Goal: Task Accomplishment & Management: Manage account settings

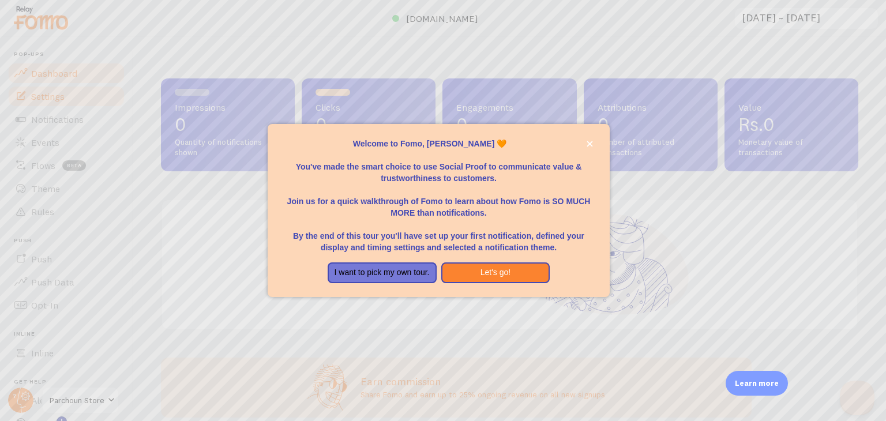
click at [44, 102] on div at bounding box center [443, 210] width 886 height 421
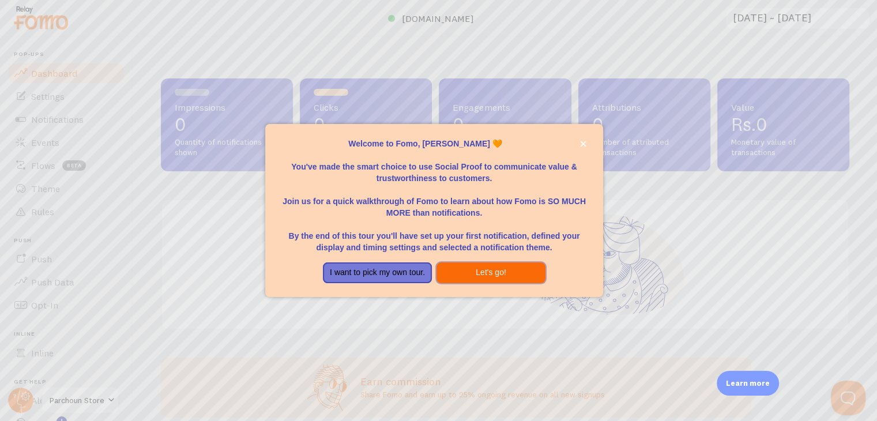
click at [477, 277] on button "Let's go!" at bounding box center [491, 272] width 109 height 21
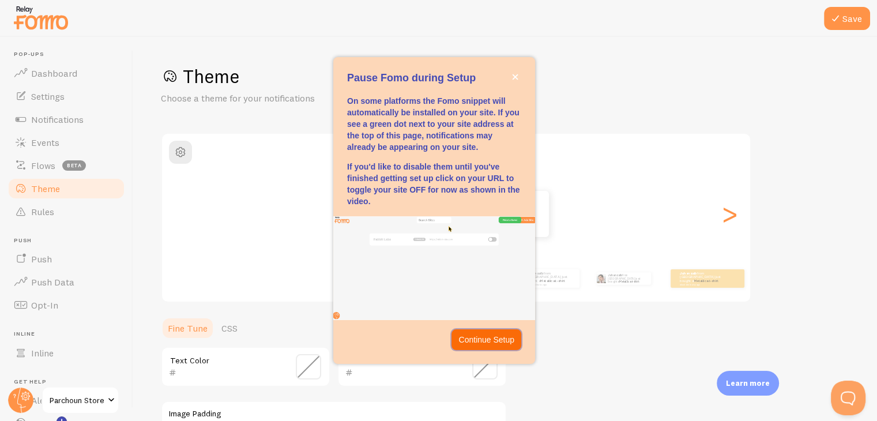
click at [487, 338] on p "Continue Setup" at bounding box center [486, 340] width 56 height 12
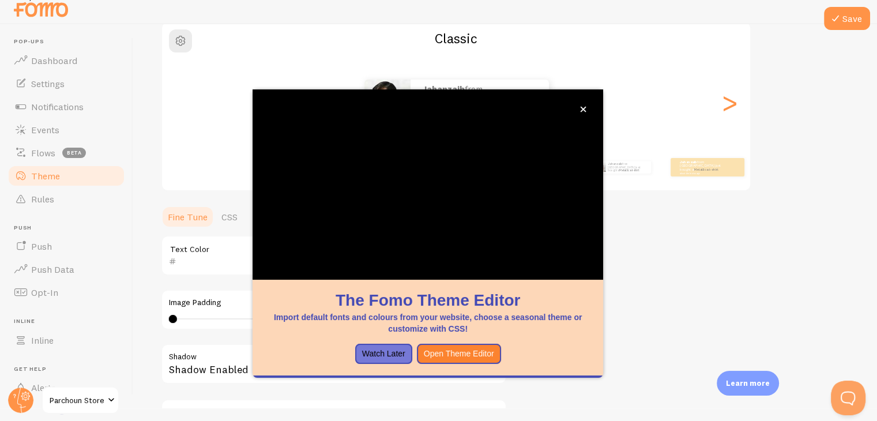
scroll to position [178, 0]
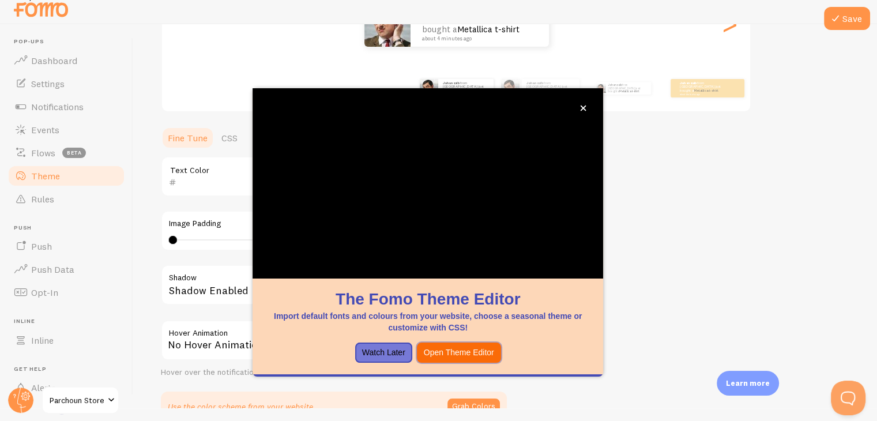
click at [445, 358] on button "Open Theme Editor" at bounding box center [459, 353] width 84 height 21
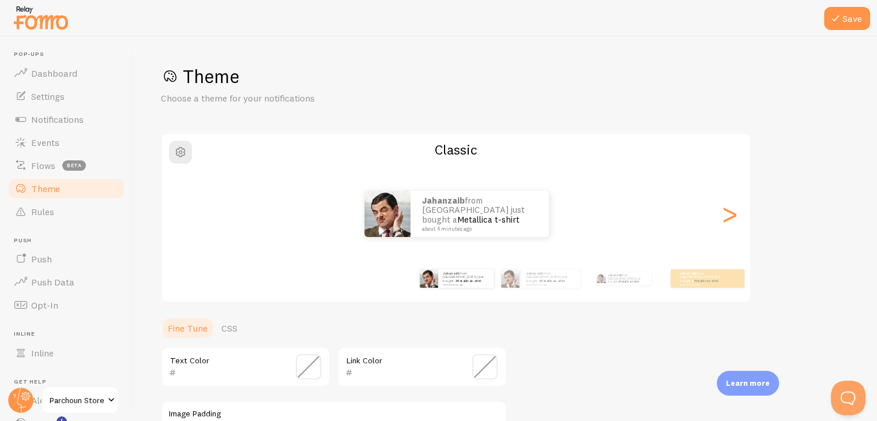
scroll to position [43, 0]
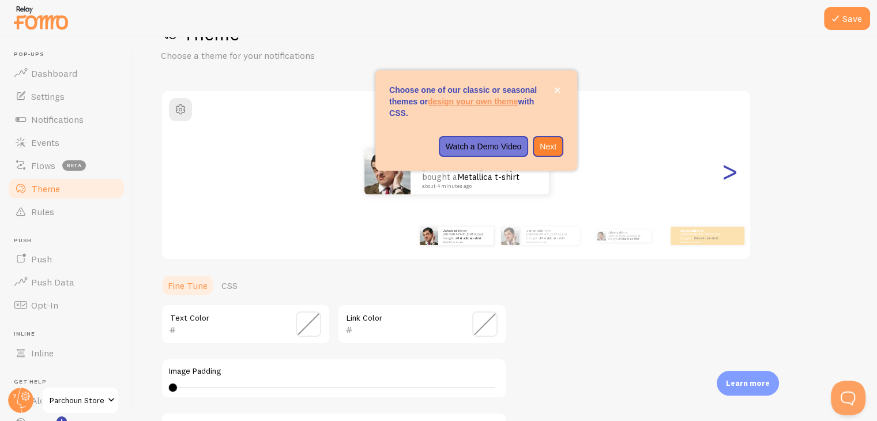
click at [724, 177] on div ">" at bounding box center [730, 171] width 14 height 83
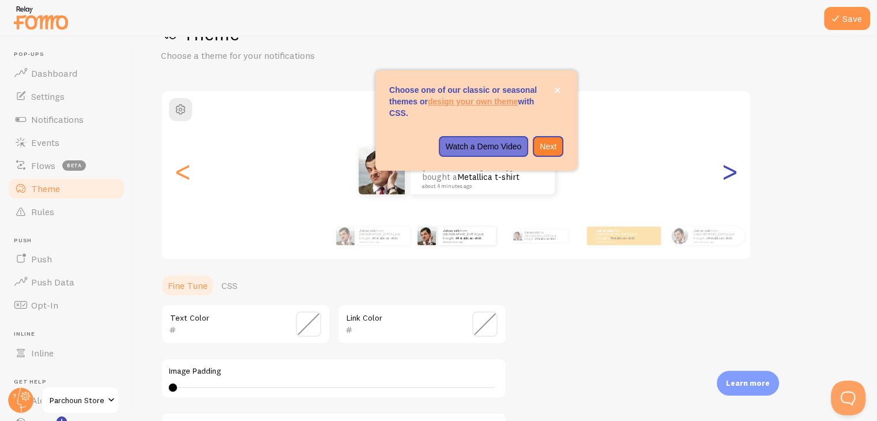
click at [729, 178] on div ">" at bounding box center [730, 171] width 14 height 83
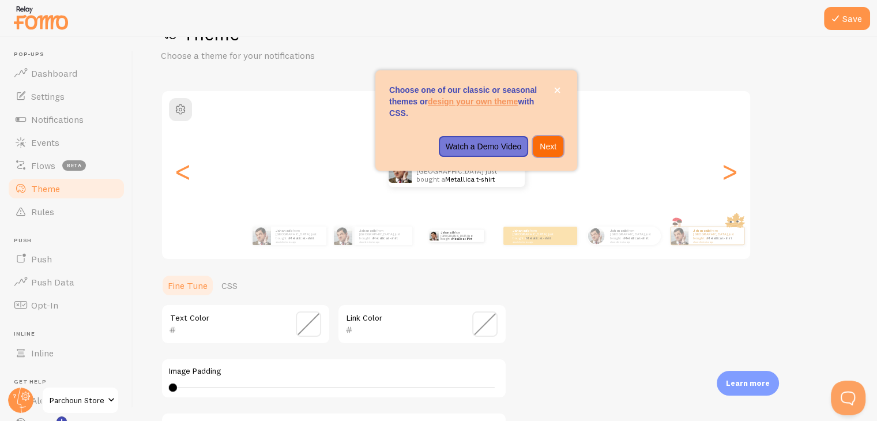
click at [544, 144] on p "Next" at bounding box center [548, 147] width 17 height 12
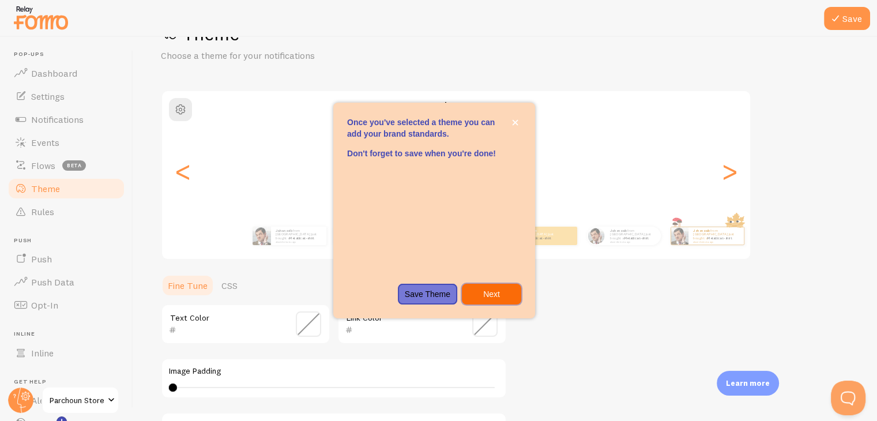
click at [489, 294] on p "Next" at bounding box center [492, 294] width 46 height 12
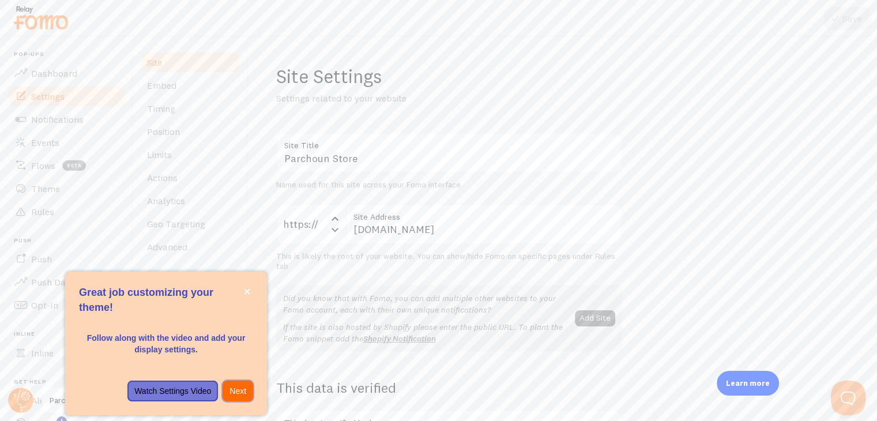
click at [240, 392] on p "Next" at bounding box center [237, 391] width 17 height 12
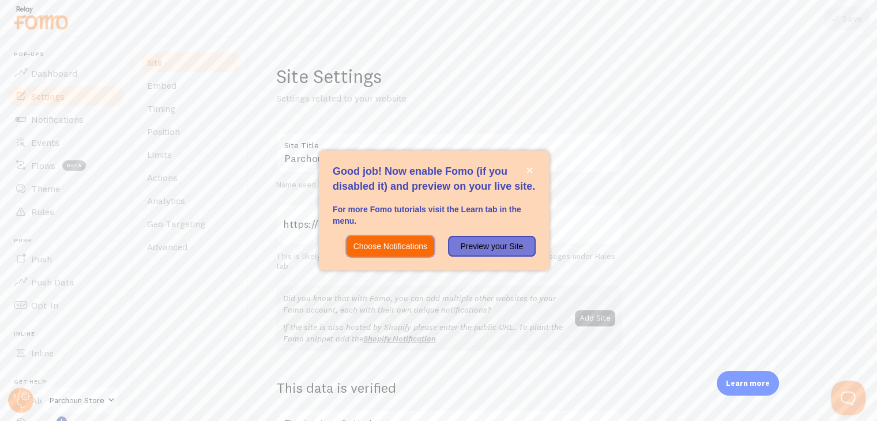
click at [378, 249] on p "Choose Notifications" at bounding box center [390, 246] width 74 height 12
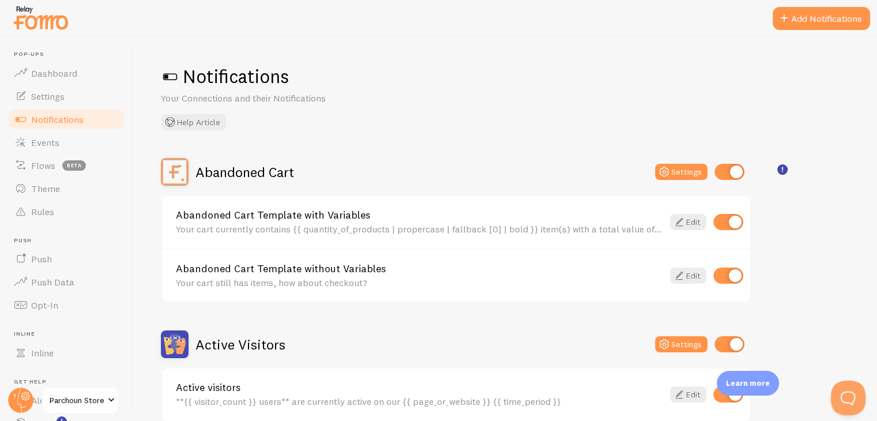
click at [168, 79] on span at bounding box center [170, 76] width 18 height 18
click at [169, 74] on span at bounding box center [170, 76] width 18 height 18
click at [172, 76] on span at bounding box center [170, 76] width 18 height 18
click at [50, 146] on span "Events" at bounding box center [45, 143] width 28 height 12
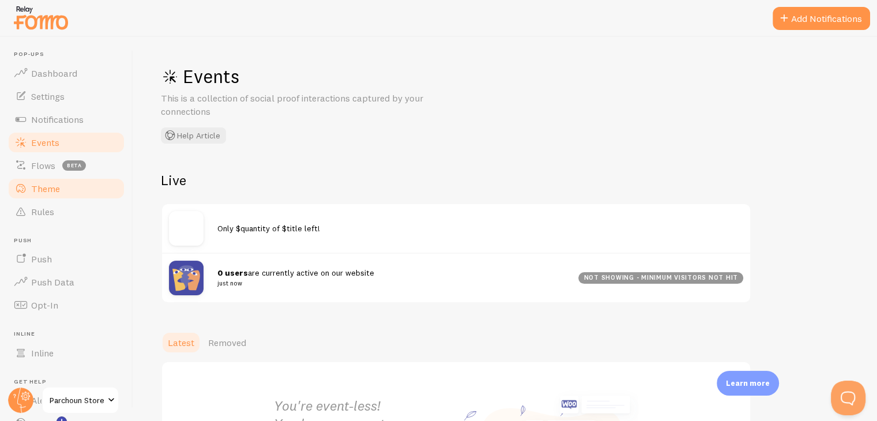
click at [52, 191] on span "Theme" at bounding box center [45, 189] width 29 height 12
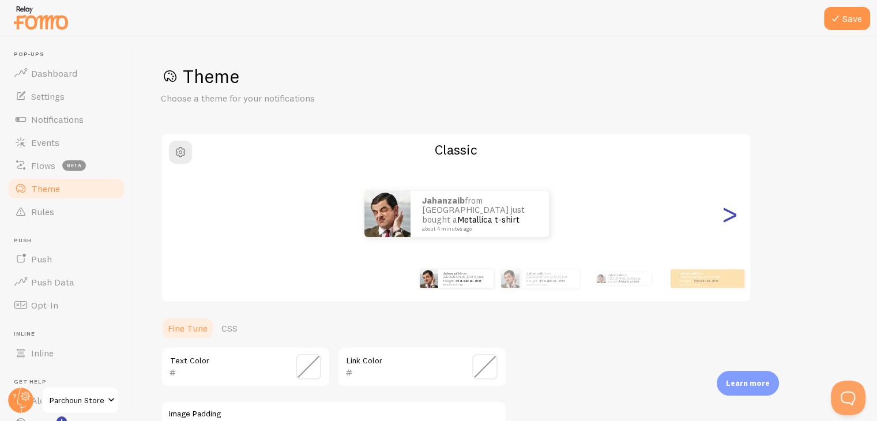
click at [723, 213] on div ">" at bounding box center [730, 213] width 14 height 83
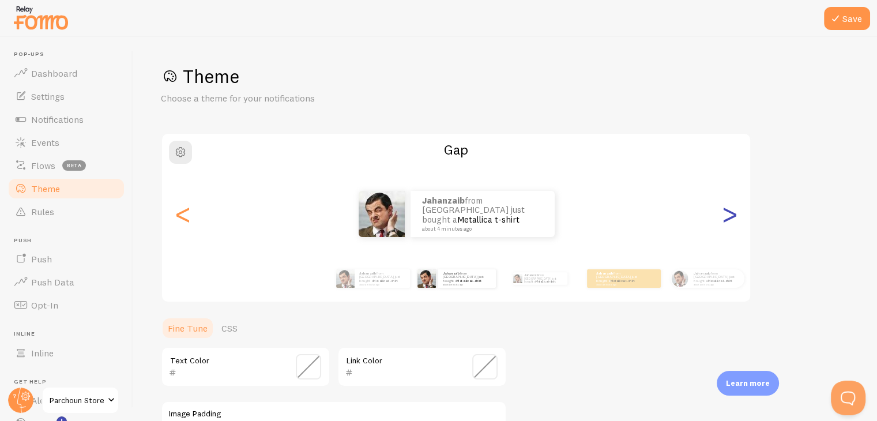
click at [723, 213] on div ">" at bounding box center [730, 213] width 14 height 83
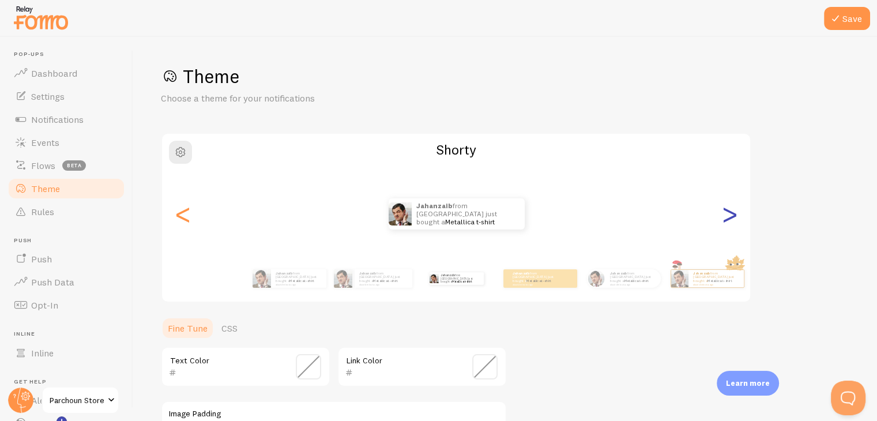
click at [723, 213] on div ">" at bounding box center [730, 213] width 14 height 83
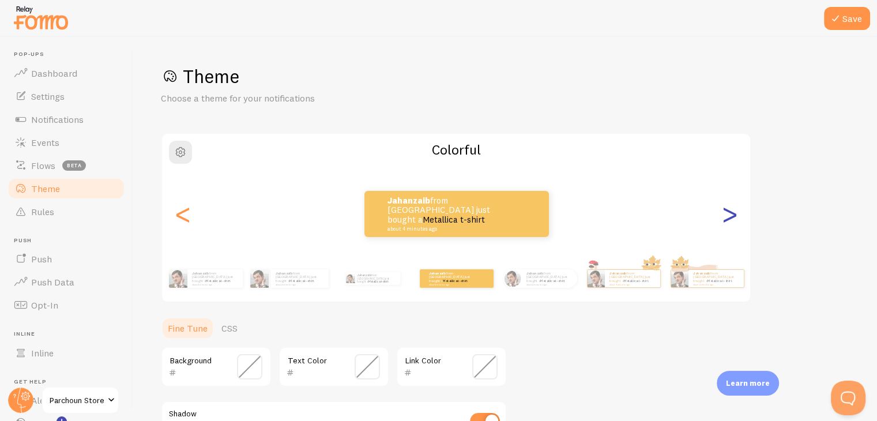
click at [723, 213] on div ">" at bounding box center [730, 213] width 14 height 83
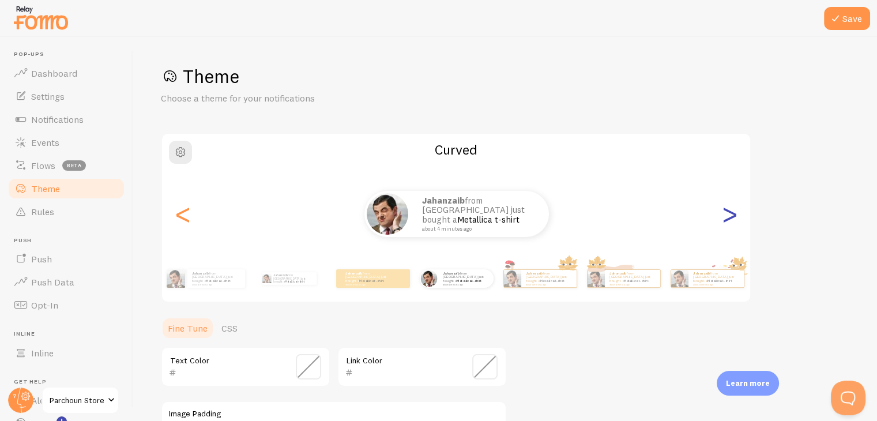
click at [723, 213] on div ">" at bounding box center [730, 213] width 14 height 83
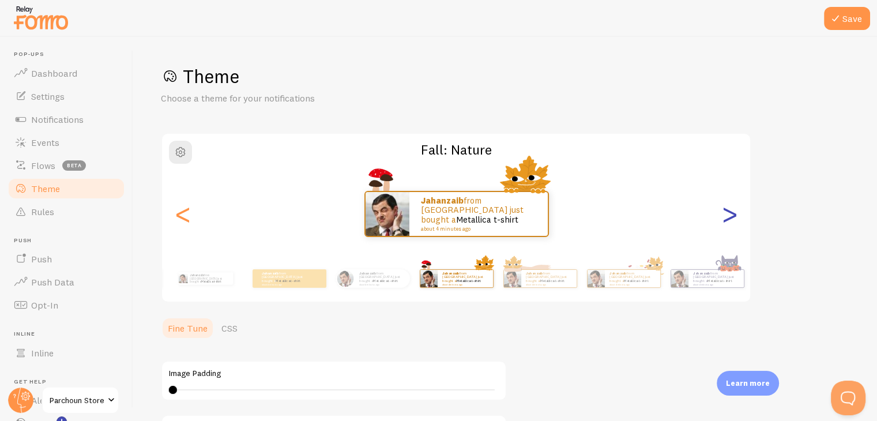
type input "0"
click at [723, 213] on div ">" at bounding box center [730, 213] width 14 height 83
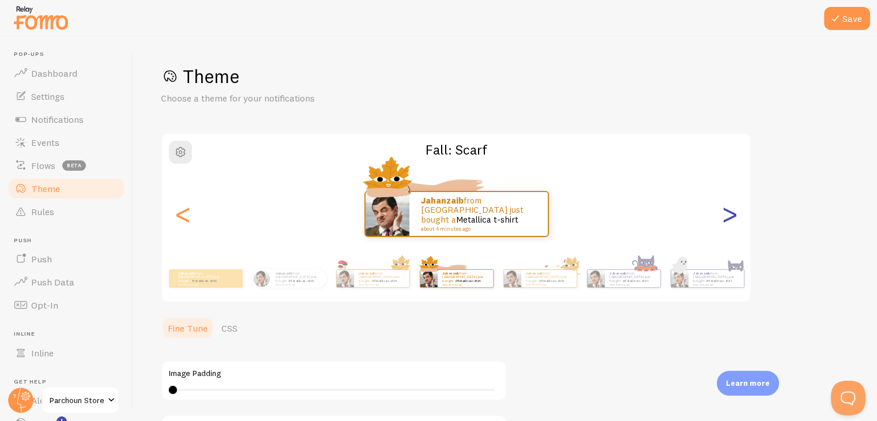
click at [723, 213] on div ">" at bounding box center [730, 213] width 14 height 83
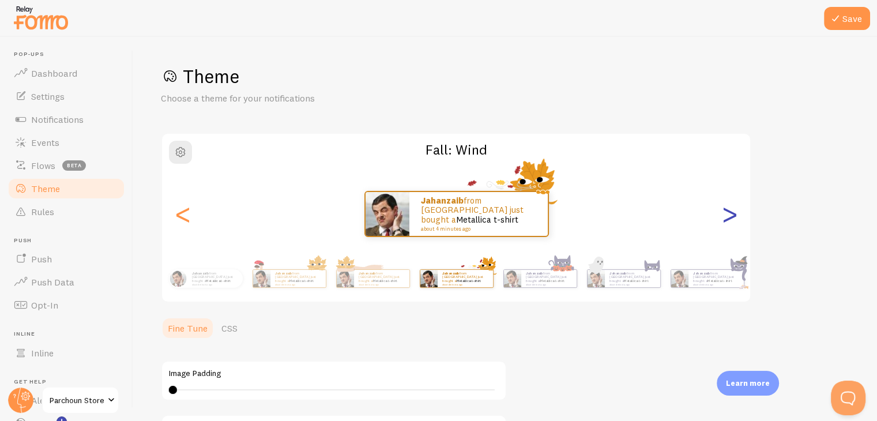
click at [723, 213] on div ">" at bounding box center [730, 213] width 14 height 83
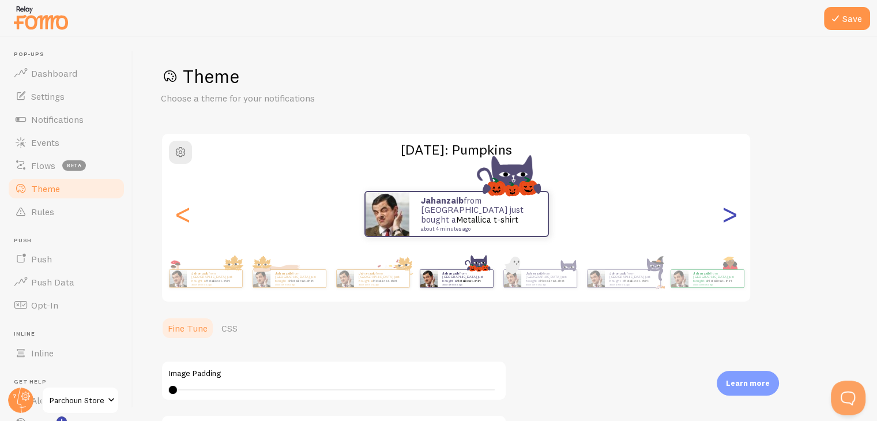
click at [723, 213] on div ">" at bounding box center [730, 213] width 14 height 83
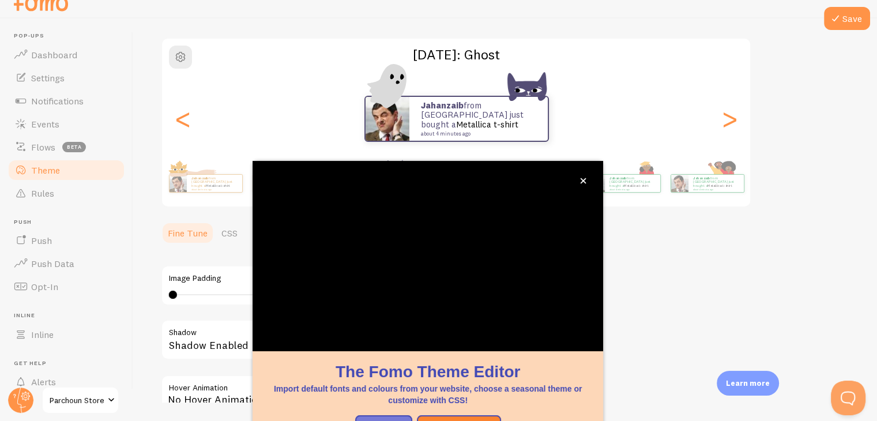
scroll to position [99, 0]
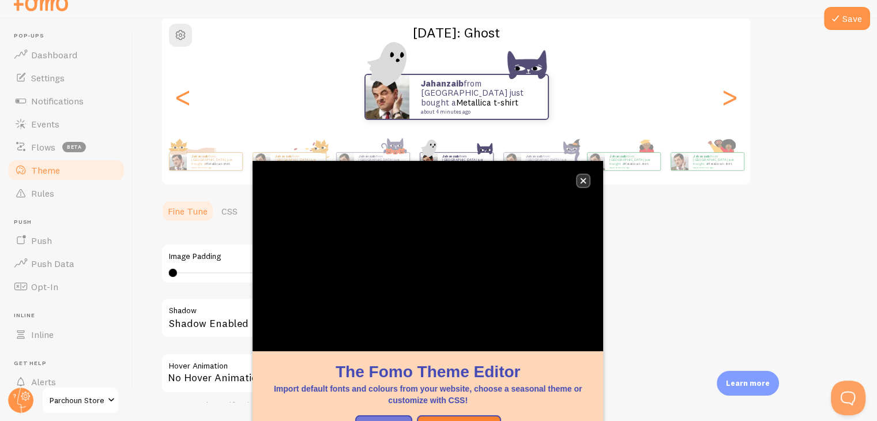
click at [585, 183] on icon "close," at bounding box center [583, 181] width 6 height 6
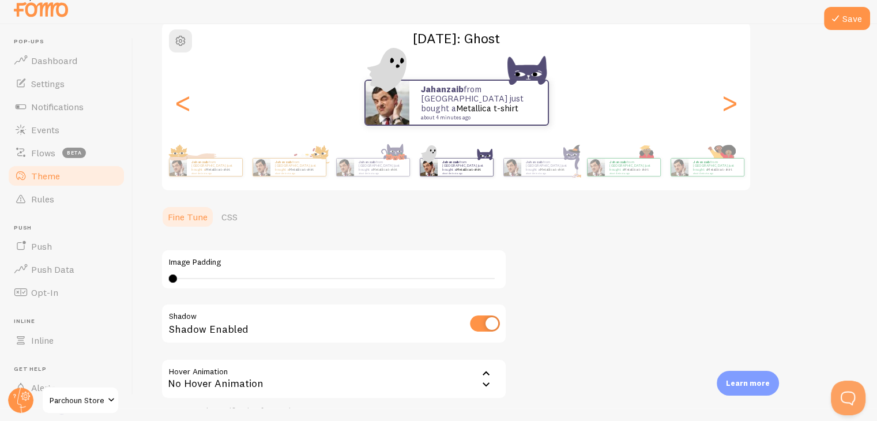
scroll to position [0, 0]
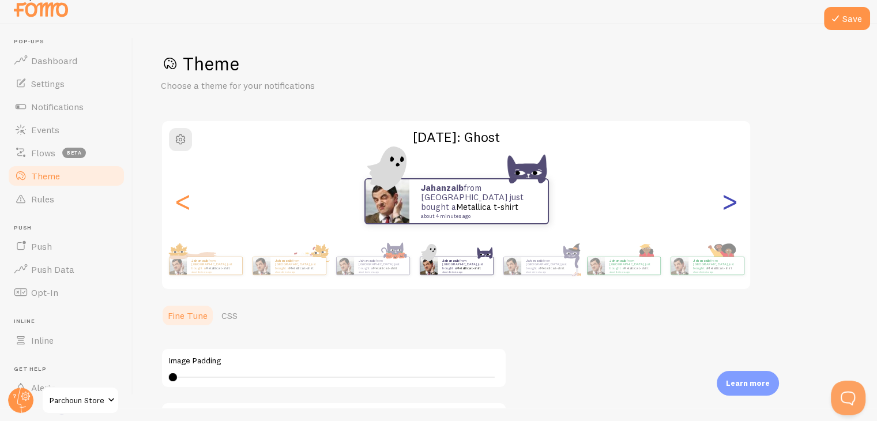
click at [725, 206] on div ">" at bounding box center [730, 201] width 14 height 83
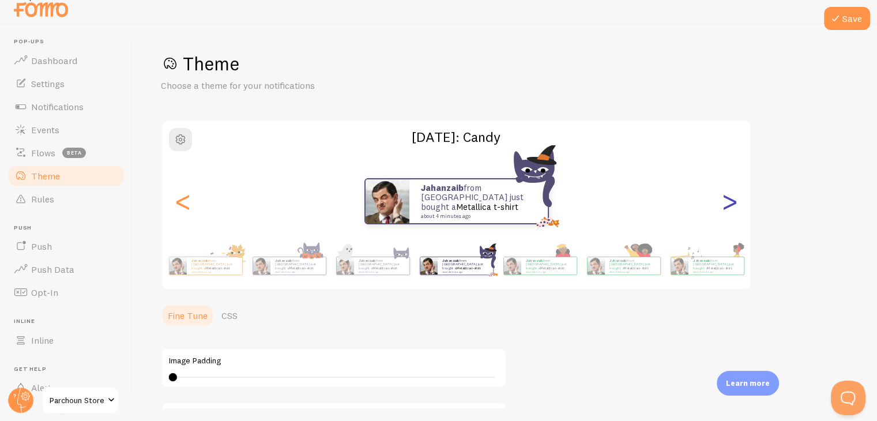
click at [725, 206] on div ">" at bounding box center [730, 201] width 14 height 83
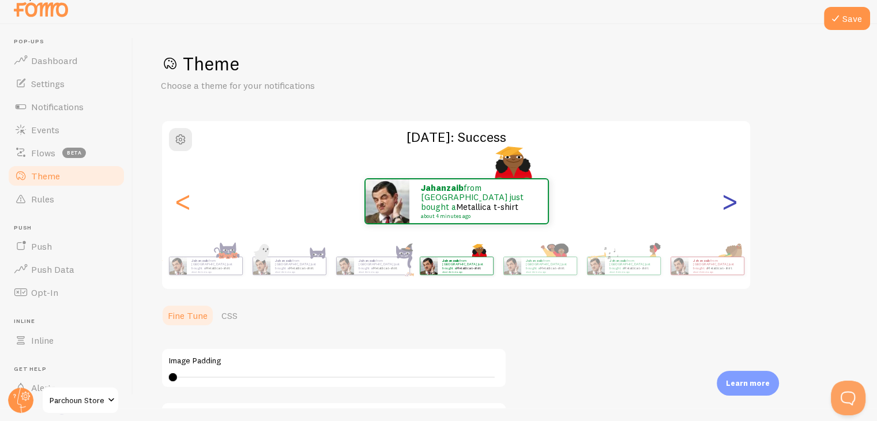
click at [725, 206] on div ">" at bounding box center [730, 201] width 14 height 83
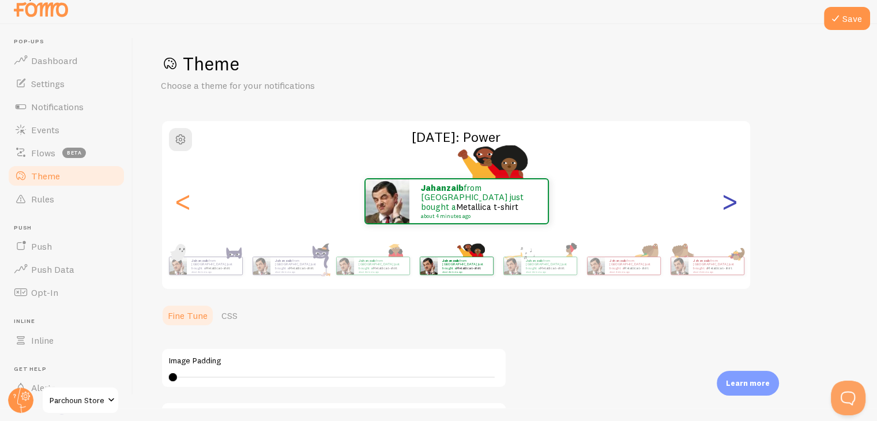
click at [725, 206] on div ">" at bounding box center [730, 201] width 14 height 83
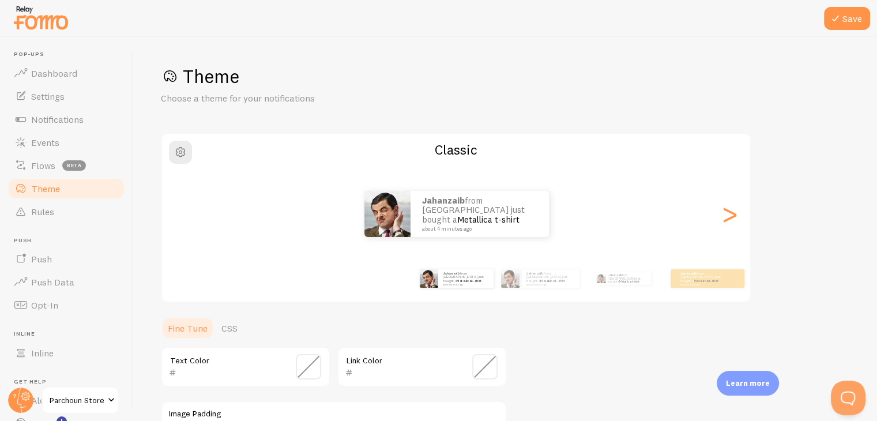
scroll to position [13, 0]
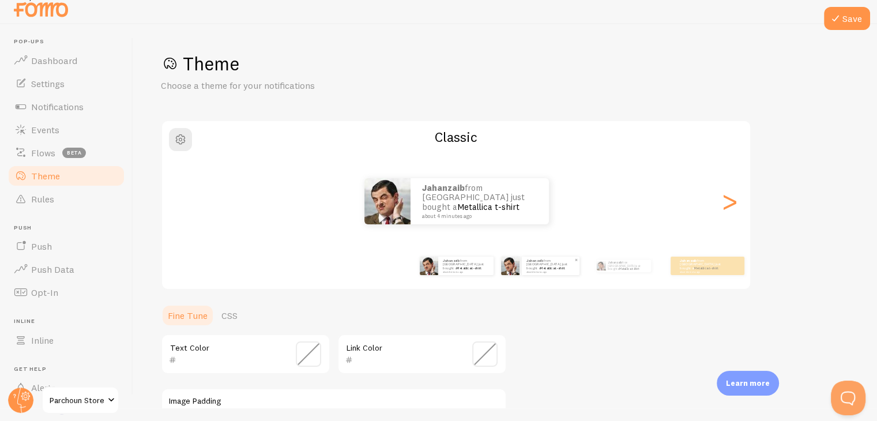
click at [534, 272] on div "Jahanzaib from [GEOGRAPHIC_DATA] just bought a Metallica t-shirt about 4 minute…" at bounding box center [551, 266] width 58 height 18
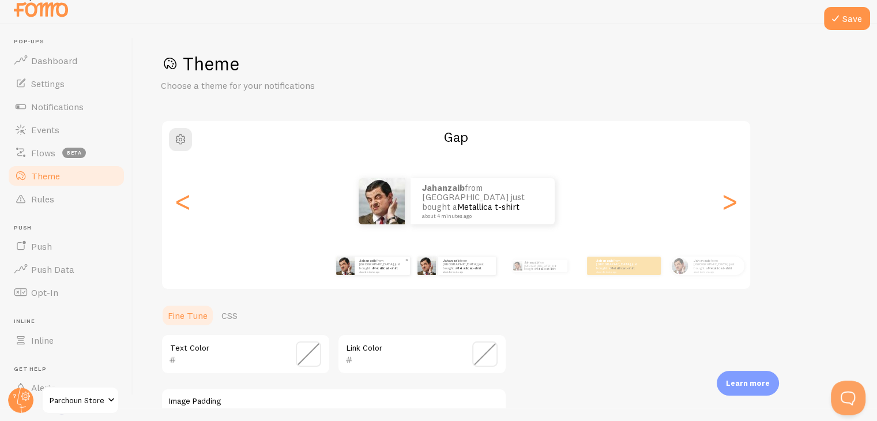
click at [397, 272] on div "Jahanzaib from [GEOGRAPHIC_DATA] just bought a Metallica t-shirt about 4 minute…" at bounding box center [382, 266] width 55 height 18
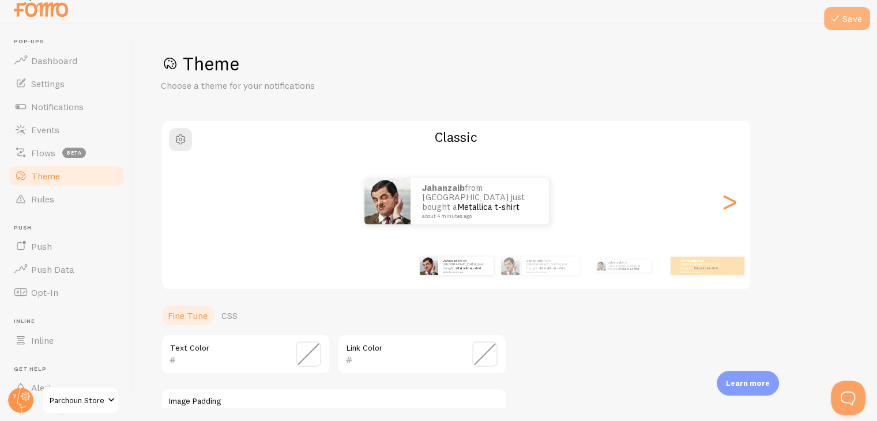
click at [841, 19] on icon at bounding box center [836, 19] width 14 height 14
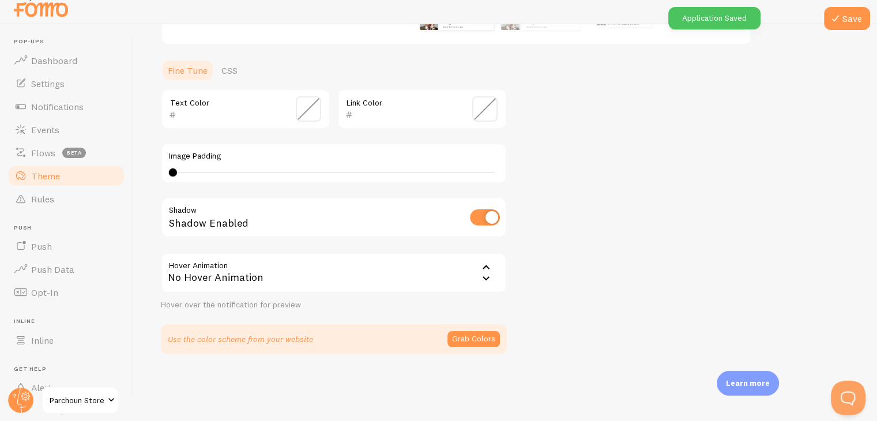
click at [436, 270] on div "No Hover Animation" at bounding box center [334, 273] width 346 height 40
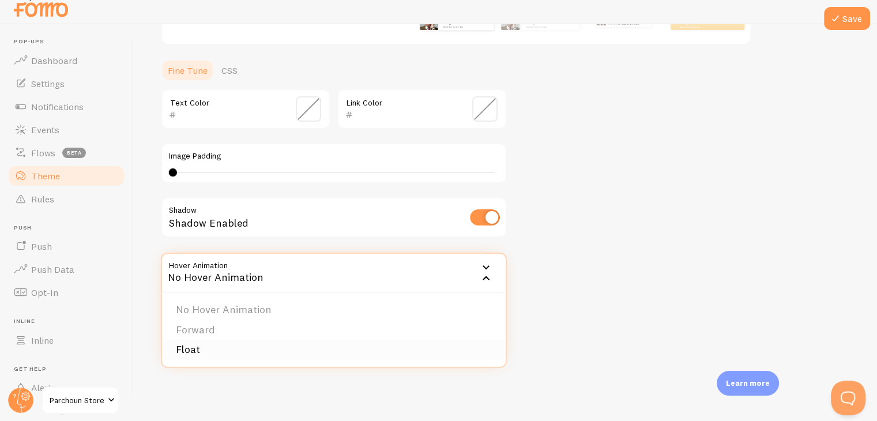
click at [209, 348] on li "Float" at bounding box center [334, 350] width 344 height 20
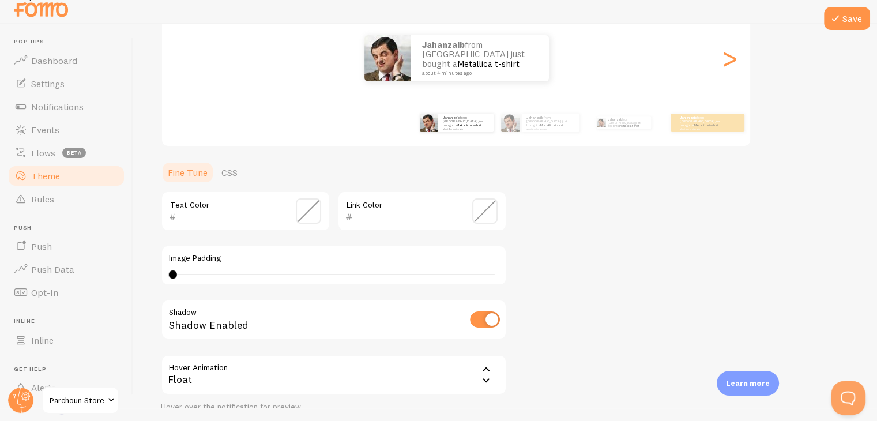
scroll to position [0, 0]
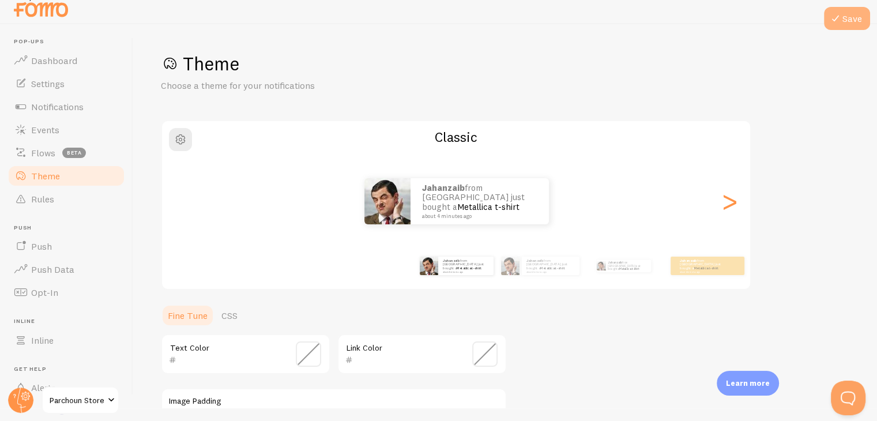
click at [859, 21] on button "Save" at bounding box center [847, 18] width 46 height 23
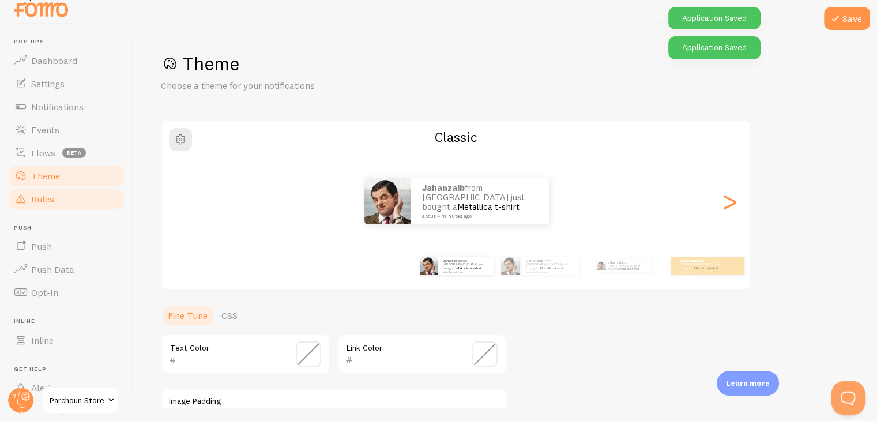
click at [44, 194] on span "Rules" at bounding box center [42, 199] width 23 height 12
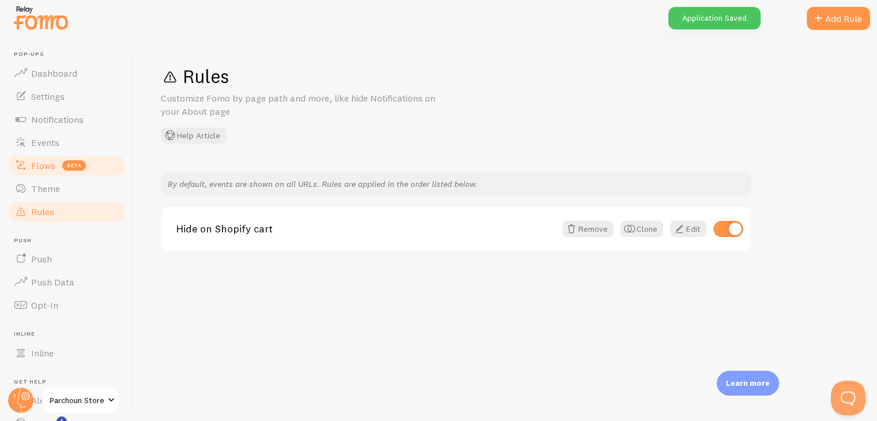
click at [50, 171] on link "Flows beta" at bounding box center [66, 165] width 119 height 23
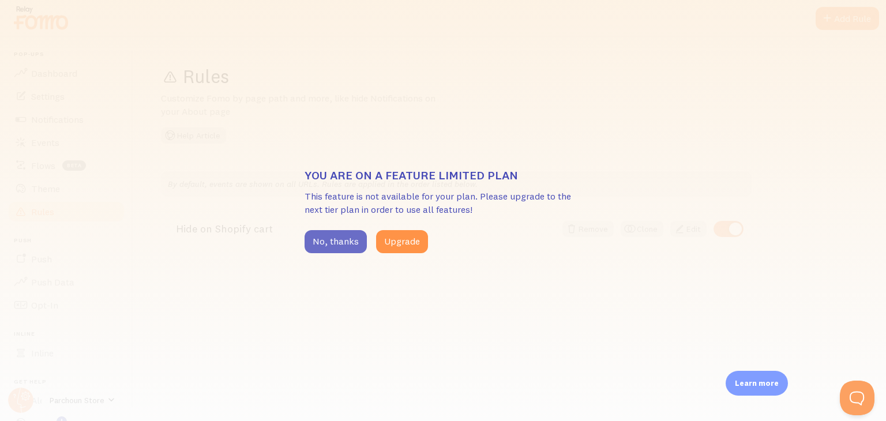
click at [330, 240] on button "No, thanks" at bounding box center [335, 241] width 62 height 23
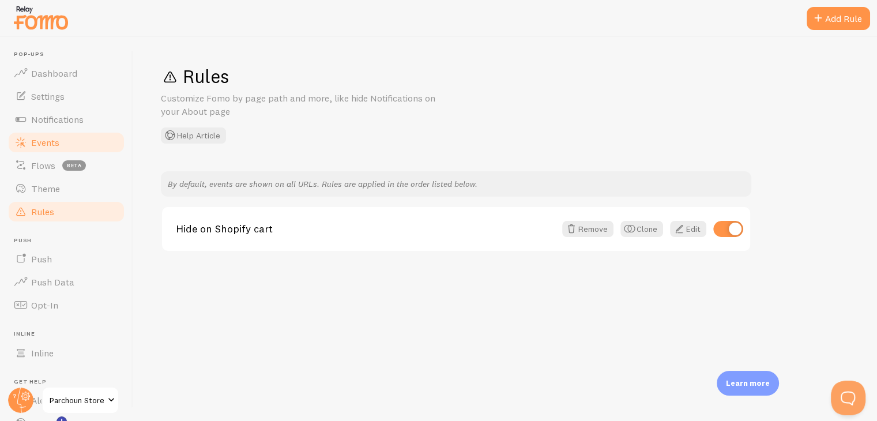
click at [44, 137] on span "Events" at bounding box center [45, 143] width 28 height 12
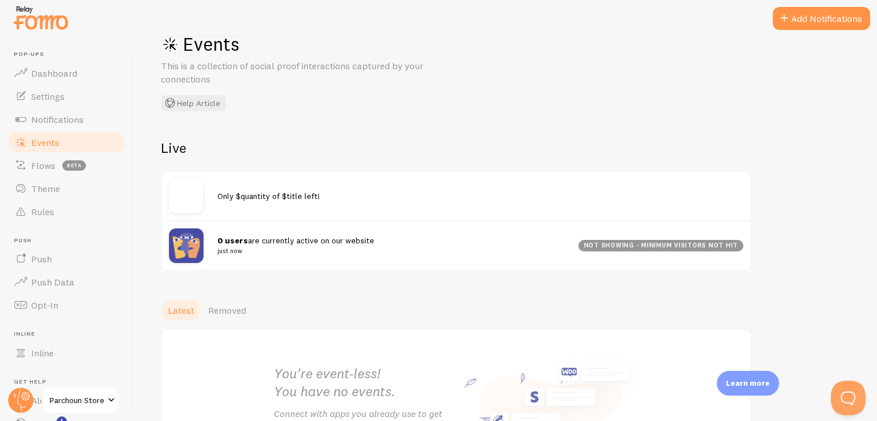
scroll to position [39, 0]
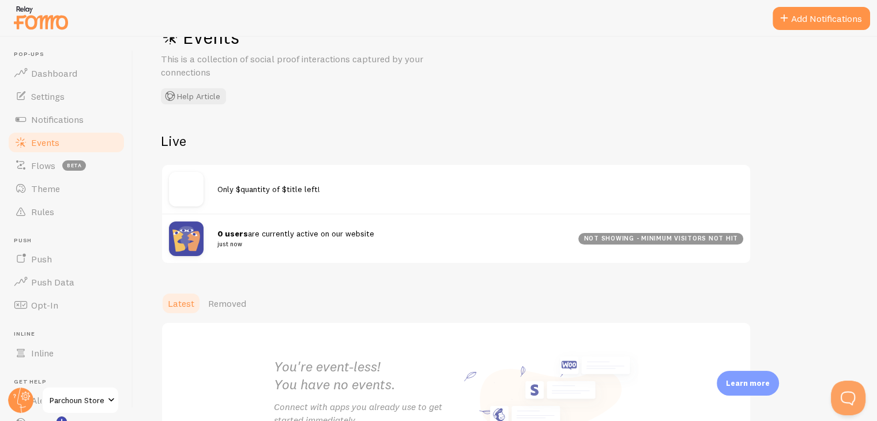
click at [694, 238] on div "not showing - minimum visitors not hit" at bounding box center [660, 239] width 165 height 12
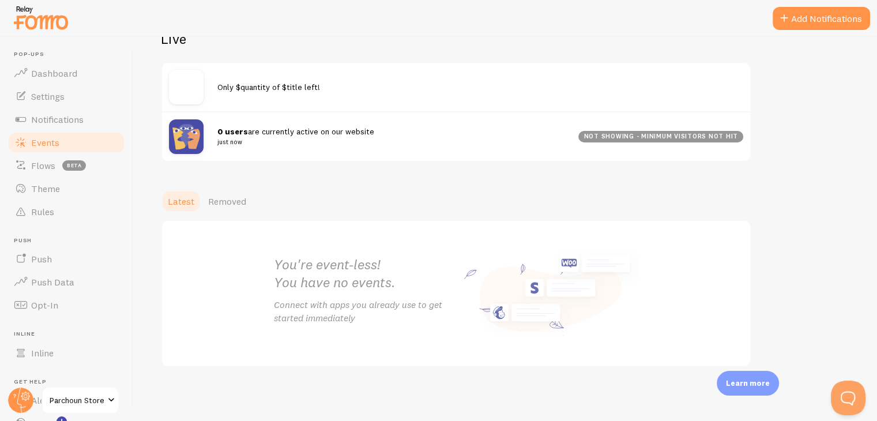
scroll to position [0, 0]
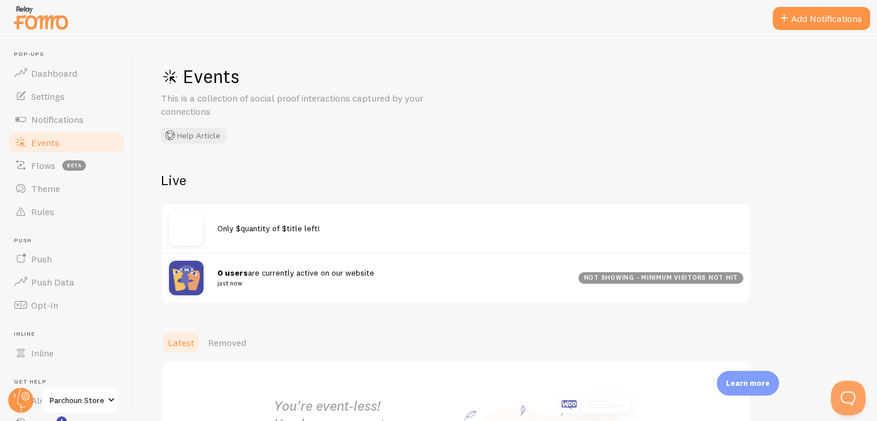
click at [290, 227] on span "Only $quantity of $title left!" at bounding box center [268, 228] width 103 height 10
click at [50, 120] on span "Notifications" at bounding box center [57, 120] width 52 height 12
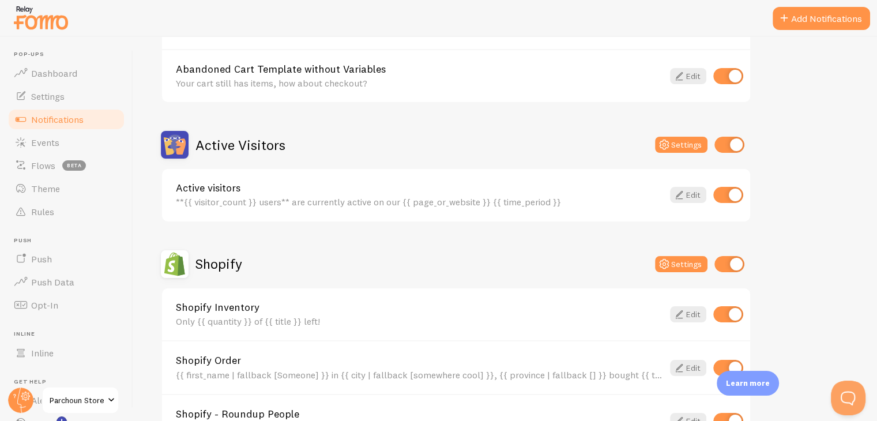
scroll to position [202, 0]
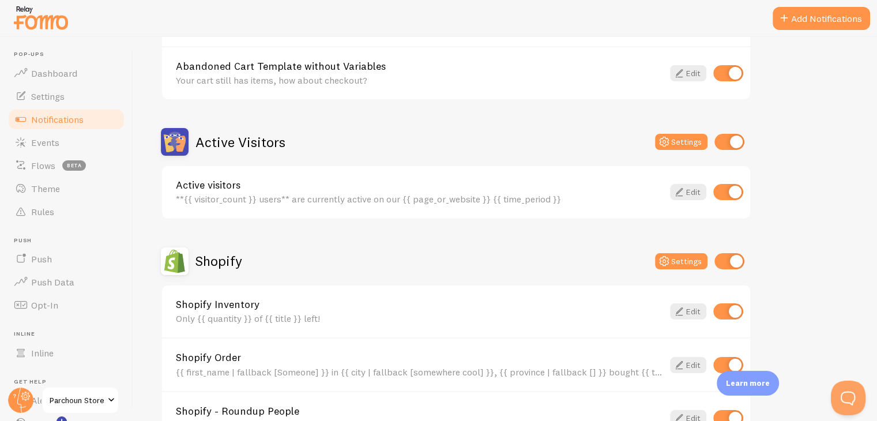
click at [726, 307] on input "checkbox" at bounding box center [728, 311] width 30 height 16
checkbox input "false"
click at [567, 268] on div "Shopify Settings" at bounding box center [456, 261] width 590 height 28
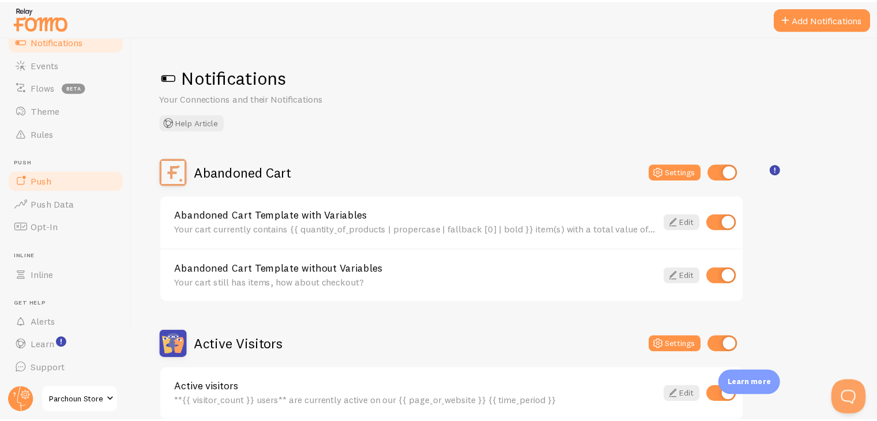
scroll to position [0, 0]
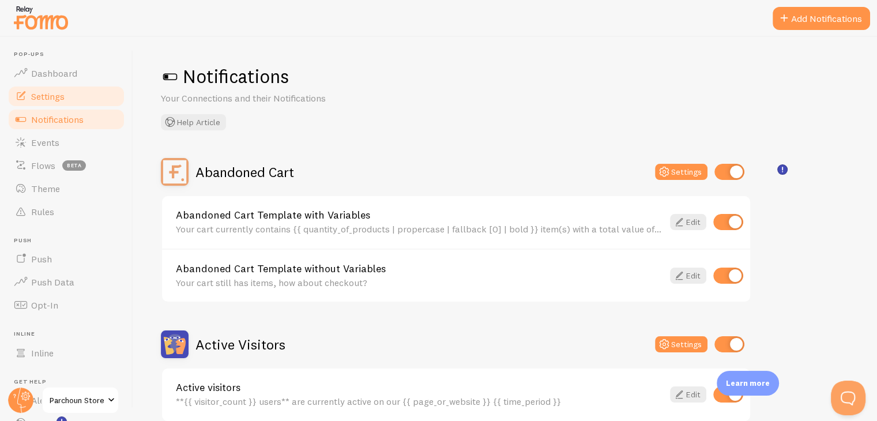
click at [48, 94] on span "Settings" at bounding box center [47, 97] width 33 height 12
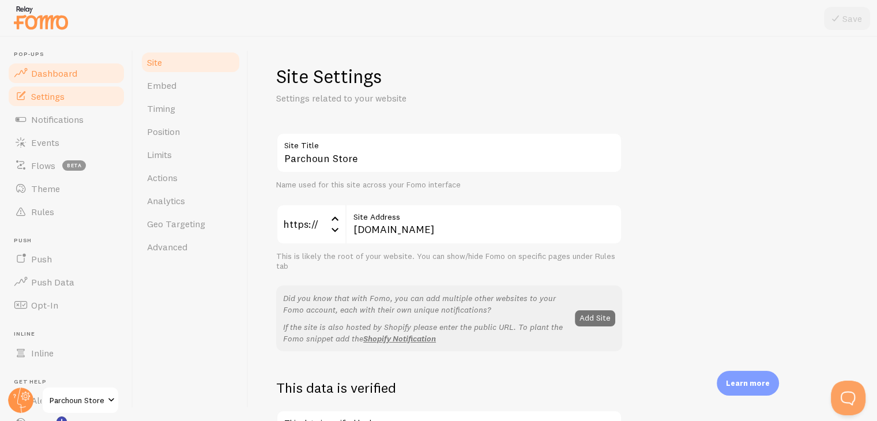
click at [26, 66] on span at bounding box center [21, 73] width 14 height 14
